Goal: Information Seeking & Learning: Learn about a topic

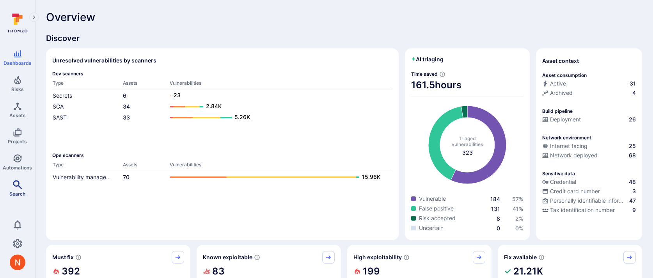
click at [16, 189] on link "Search" at bounding box center [17, 188] width 35 height 23
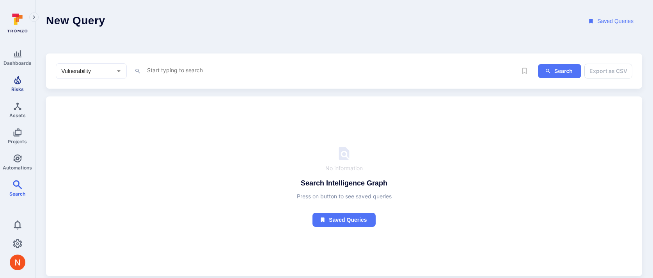
click at [15, 82] on icon "Risks" at bounding box center [17, 79] width 9 height 9
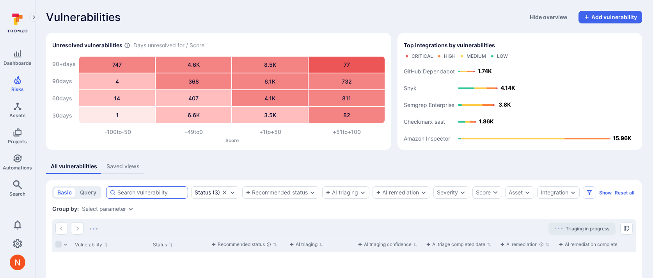
click at [126, 187] on div at bounding box center [147, 192] width 82 height 12
click at [126, 188] on input at bounding box center [150, 192] width 67 height 8
paste input "Use_Of_Hardcoded_Password_In_Config"
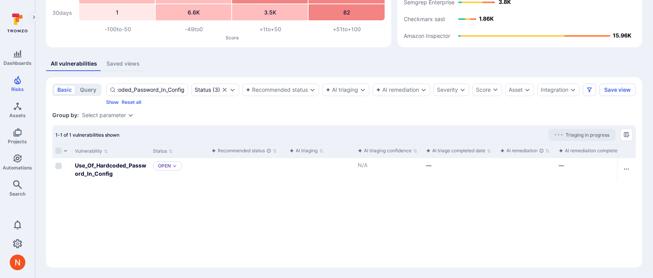
scroll to position [110, 0]
type input "Use_Of_Hardcoded_Password_In_Config"
click at [295, 165] on icon "Cell for aiCtx" at bounding box center [294, 165] width 5 height 5
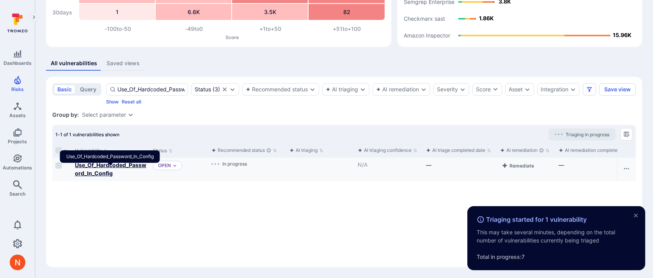
click at [107, 165] on b "Use_Of_Hardcoded_Password_In_Config" at bounding box center [110, 168] width 71 height 15
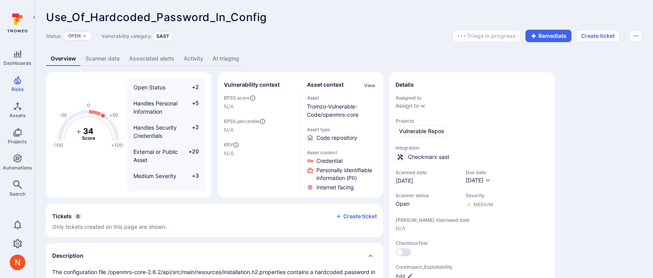
click at [611, 99] on div "-100 -50 0 +50 +100 + 34 Score Open Status +2 Handles Personal Information +5 H…" at bounding box center [344, 273] width 596 height 403
click at [606, 110] on div "-100 -50 0 +50 +100 + 34 Score Open Status +2 Handles Personal Information +5 H…" at bounding box center [344, 273] width 596 height 403
click at [227, 62] on link "AI triaging" at bounding box center [226, 58] width 36 height 14
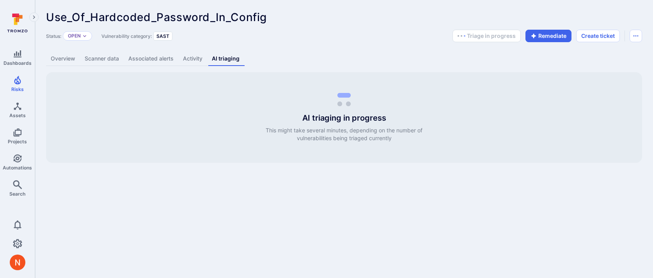
click at [264, 218] on body "Dashboards Risks Assets Projects Automations Search 0 Risks Vulnerabilities Ale…" at bounding box center [326, 139] width 653 height 278
click at [379, 210] on body "Dashboards Risks Assets Projects Automations Search 0 Risks Vulnerabilities Ale…" at bounding box center [326, 139] width 653 height 278
